Goal: Find specific page/section: Find specific page/section

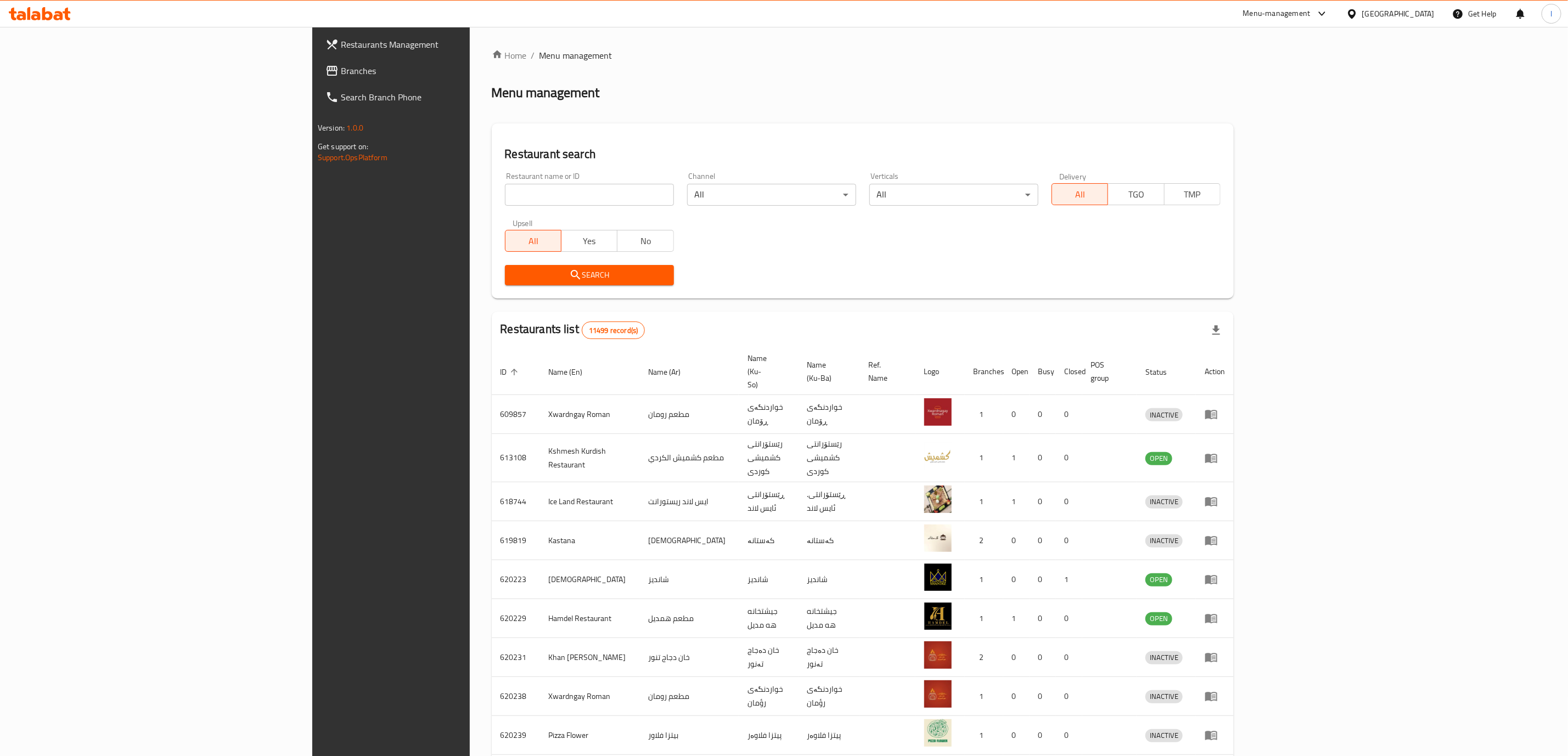
click at [491, 206] on div "Home / Menu management Menu management Restaurant search Restaurant name or ID …" at bounding box center [862, 440] width 742 height 783
click at [498, 206] on div "Restaurant name or ID Restaurant name or ID" at bounding box center [590, 189] width 183 height 47
click at [505, 197] on input "search" at bounding box center [589, 195] width 169 height 22
click button "Search" at bounding box center [589, 275] width 169 height 20
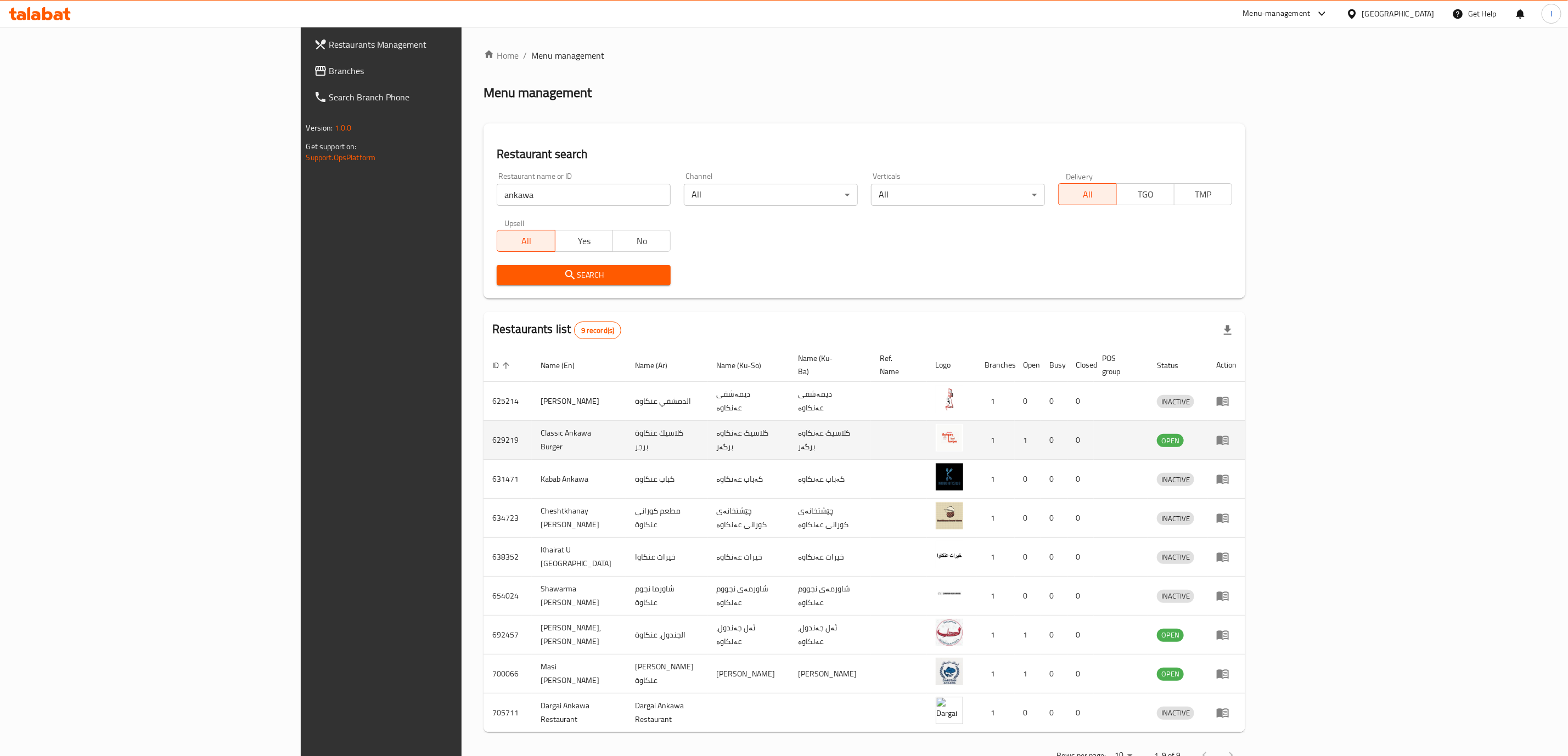
click at [626, 431] on td "كلاسيك عنكاوة برجر" at bounding box center [667, 441] width 82 height 39
copy td "عنكاوة"
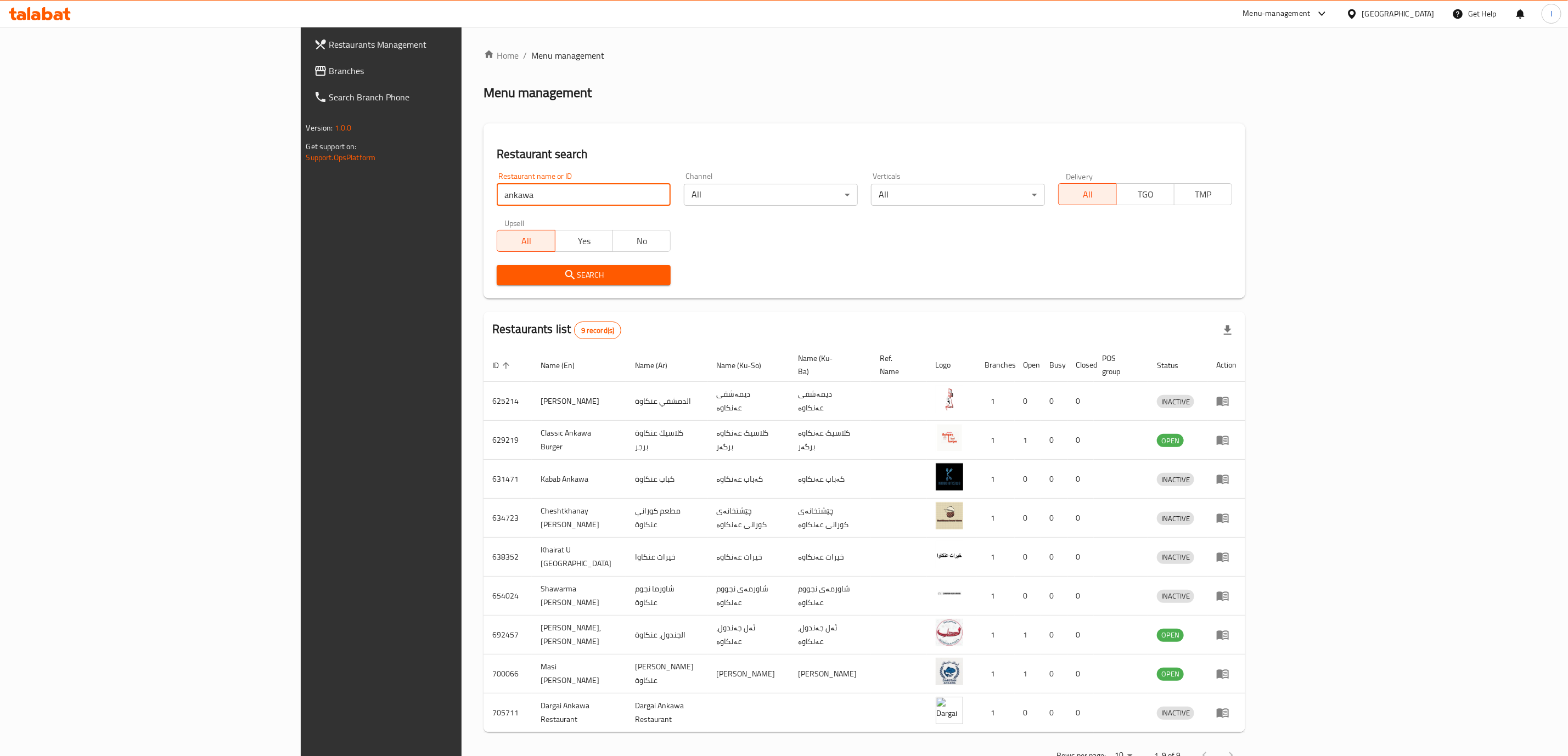
click at [497, 193] on input "ankawa" at bounding box center [584, 195] width 174 height 22
type input "darga"
click button "Search" at bounding box center [584, 275] width 174 height 20
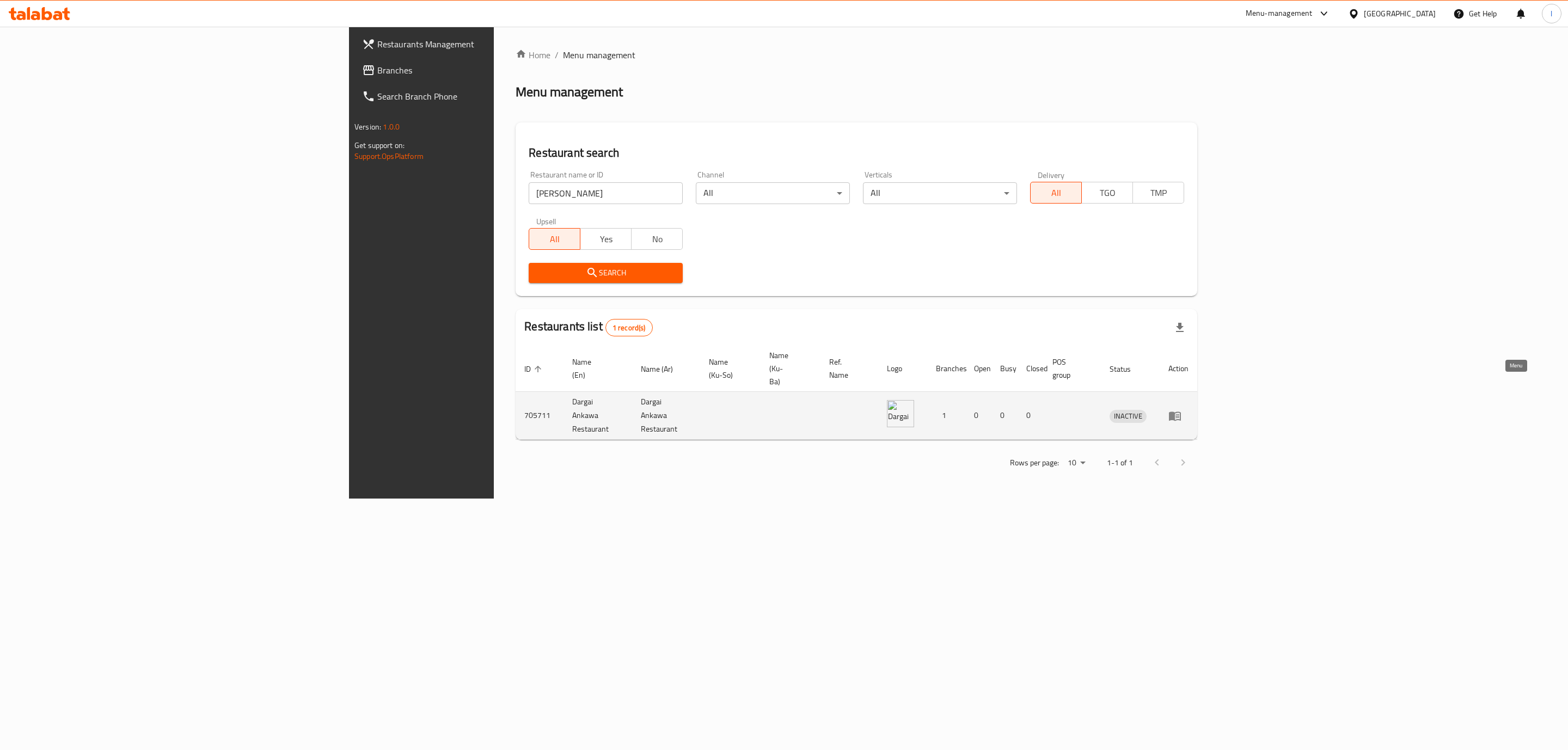
click at [1181, 412] on icon "enhanced table" at bounding box center [1174, 416] width 12 height 9
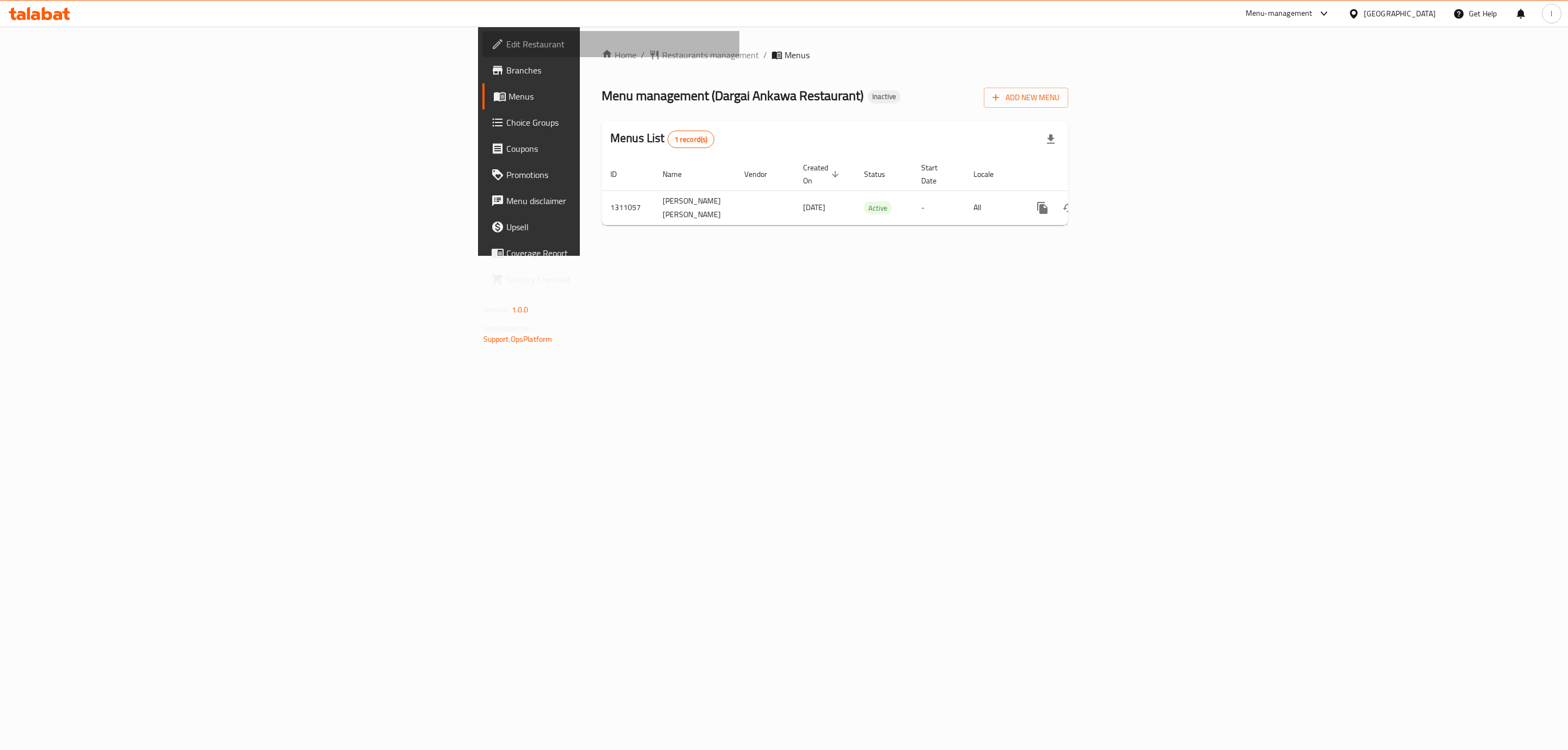
click at [506, 43] on span "Edit Restaurant" at bounding box center [618, 44] width 225 height 13
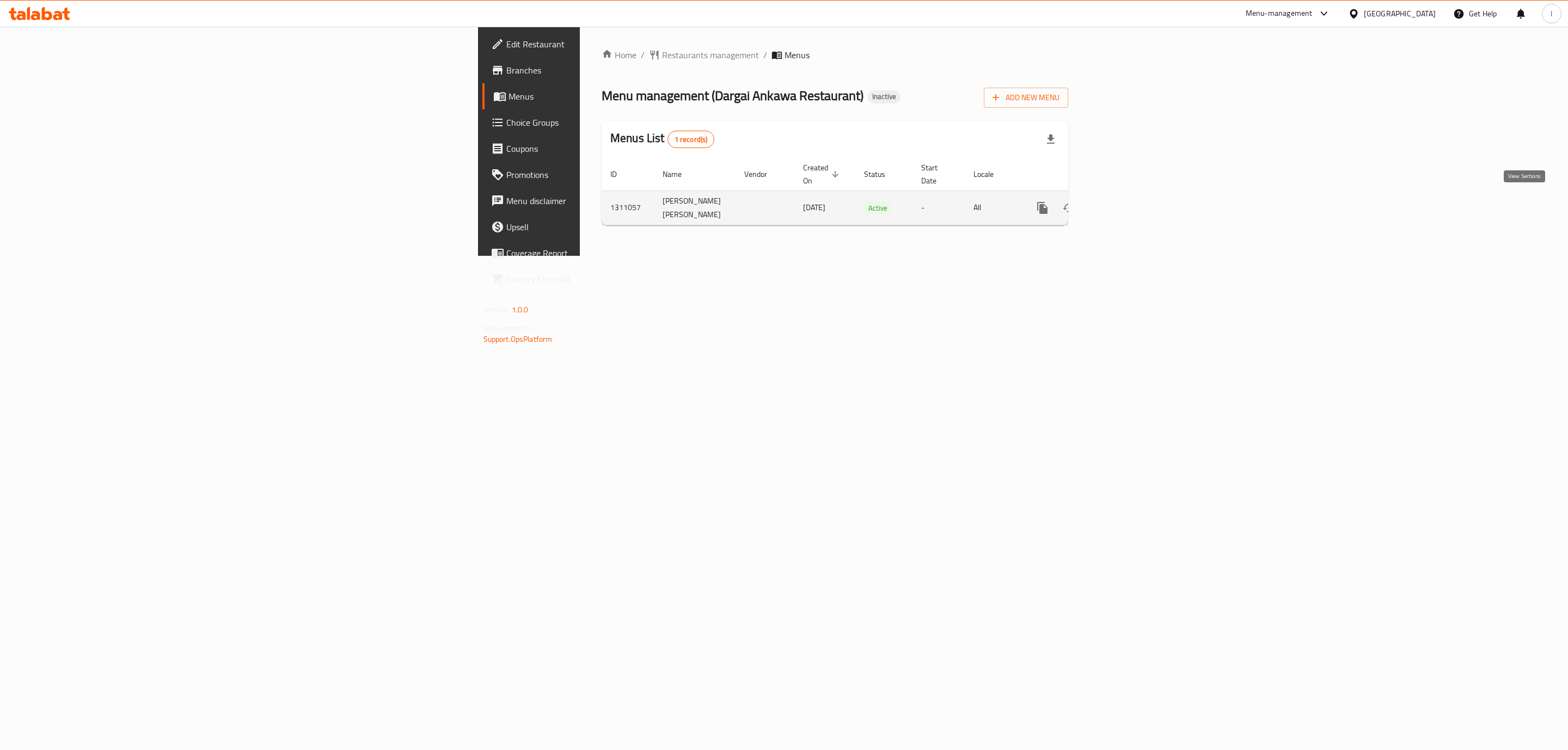
click at [1128, 201] on icon "enhanced table" at bounding box center [1121, 207] width 13 height 13
